Goal: Subscribe to service/newsletter

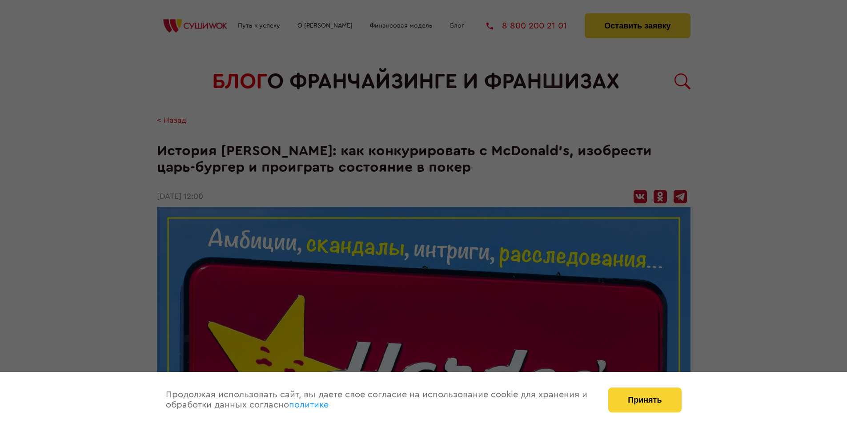
scroll to position [1419, 0]
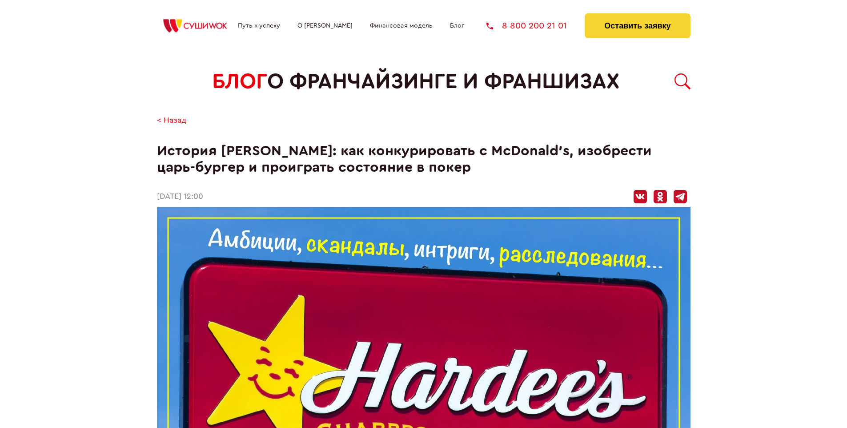
scroll to position [1419, 0]
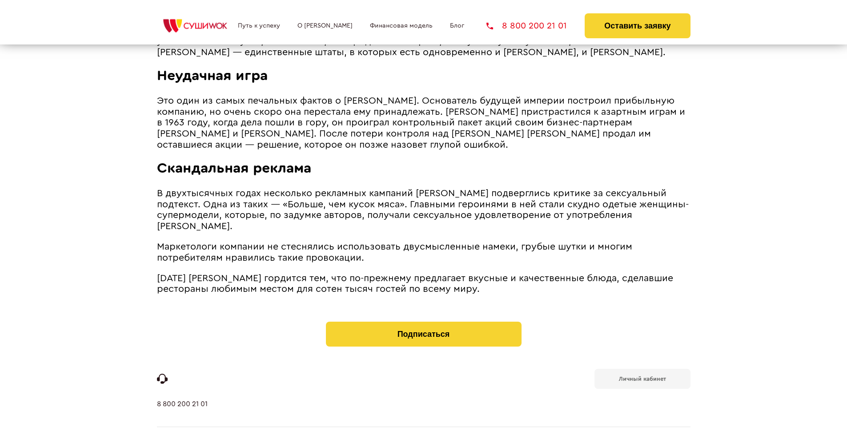
click at [642, 376] on b "Личный кабинет" at bounding box center [642, 379] width 47 height 6
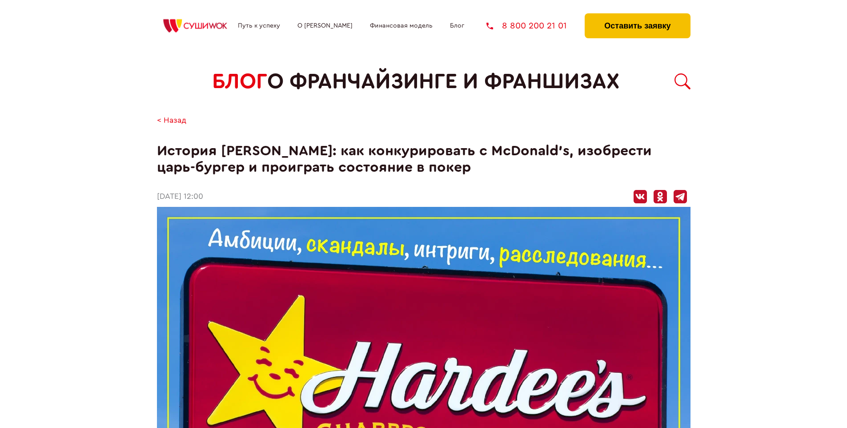
click at [638, 16] on button "Оставить заявку" at bounding box center [637, 25] width 105 height 25
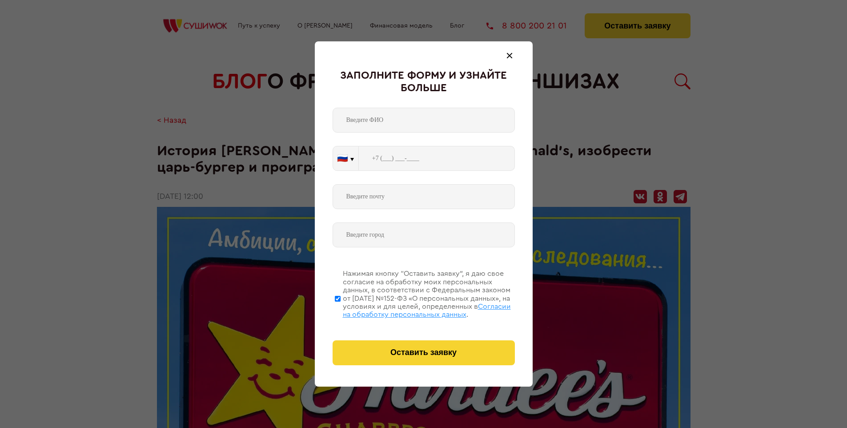
click at [412, 309] on span "Согласии на обработку персональных данных" at bounding box center [427, 310] width 168 height 15
click at [341, 309] on input "Нажимая кнопку “Оставить заявку”, я даю свое согласие на обработку моих персона…" at bounding box center [338, 298] width 6 height 71
checkbox input "false"
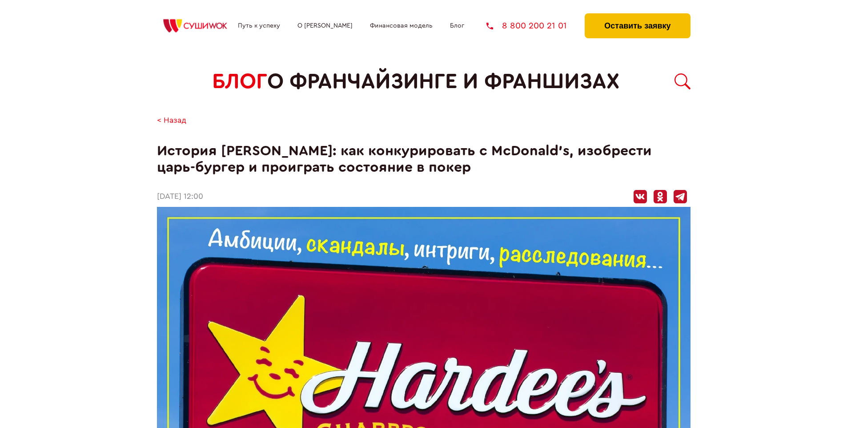
click at [638, 16] on button "Оставить заявку" at bounding box center [637, 25] width 105 height 25
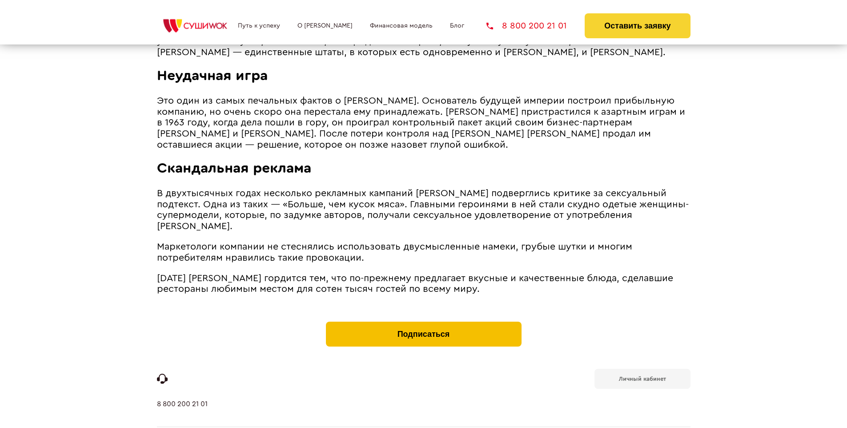
click at [424, 322] on button "Подписаться" at bounding box center [424, 334] width 196 height 25
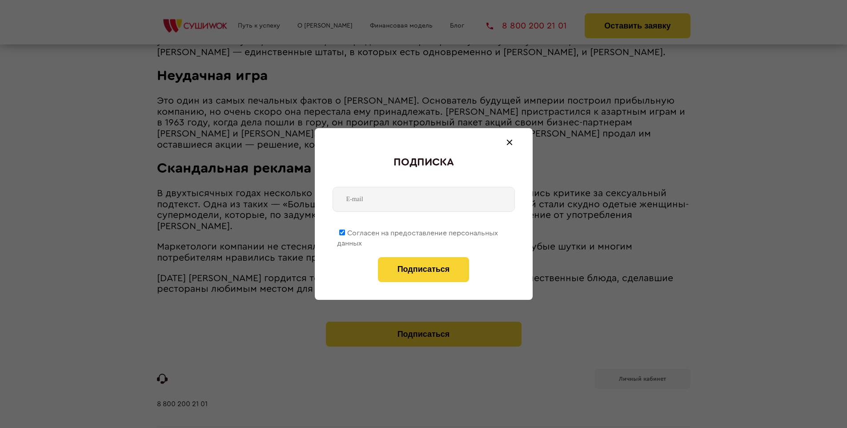
click at [418, 231] on span "Согласен на предоставление персональных данных" at bounding box center [417, 238] width 161 height 17
click at [345, 231] on input "Согласен на предоставление персональных данных" at bounding box center [342, 233] width 6 height 6
checkbox input "false"
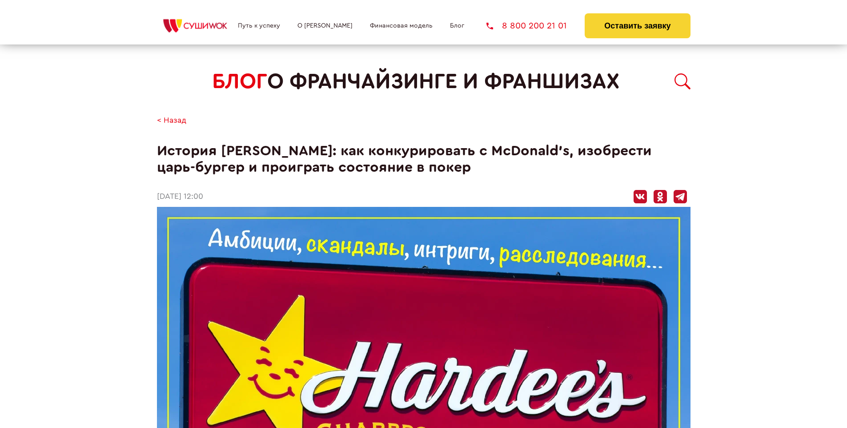
scroll to position [1419, 0]
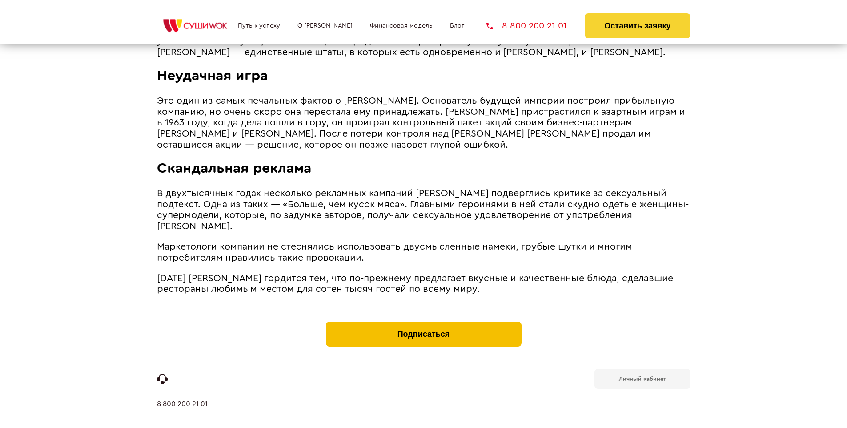
click at [424, 322] on button "Подписаться" at bounding box center [424, 334] width 196 height 25
